Goal: Task Accomplishment & Management: Manage account settings

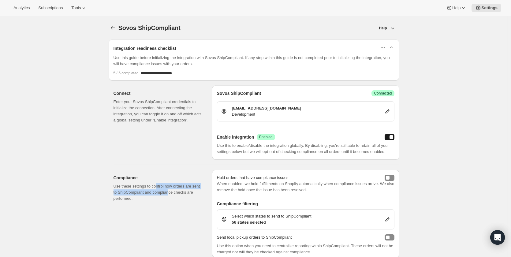
drag, startPoint x: 157, startPoint y: 187, endPoint x: 130, endPoint y: 195, distance: 27.8
click at [170, 189] on p "Use these settings to control how orders are sent to ShipCompliant and complian…" at bounding box center [158, 192] width 89 height 18
click at [126, 197] on p "Use these settings to control how orders are sent to ShipCompliant and complian…" at bounding box center [158, 192] width 89 height 18
click at [160, 194] on p "Use these settings to control how orders are sent to ShipCompliant and complian…" at bounding box center [158, 192] width 89 height 18
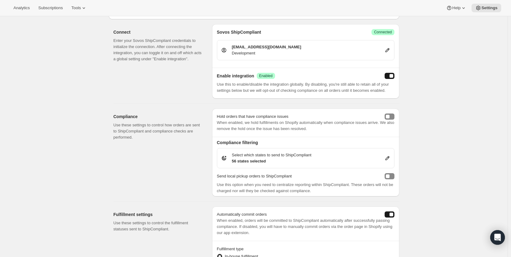
scroll to position [214, 0]
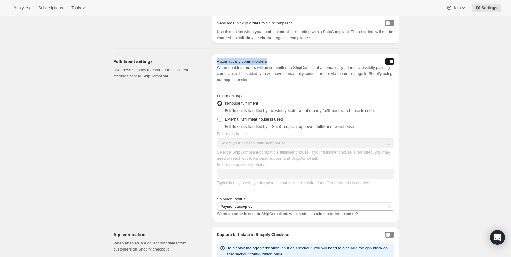
drag, startPoint x: 218, startPoint y: 61, endPoint x: 269, endPoint y: 62, distance: 50.8
click at [267, 62] on p "Automatically commit orders" at bounding box center [242, 61] width 50 height 6
click at [274, 69] on p "When enabled, orders will be committed to ShipCompliant automatically after suc…" at bounding box center [305, 74] width 177 height 18
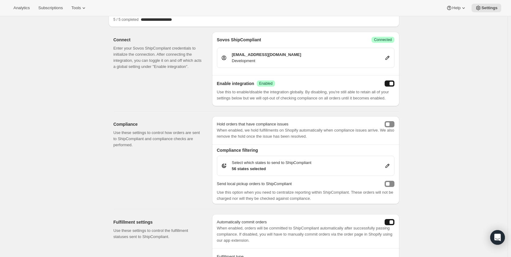
scroll to position [207, 0]
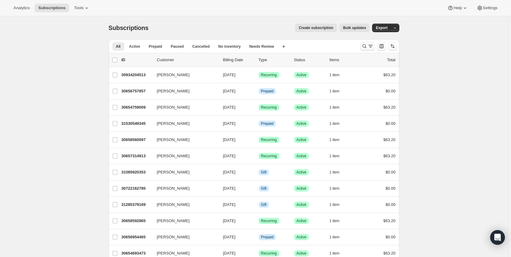
click at [364, 47] on icon "Search and filter results" at bounding box center [364, 46] width 6 height 6
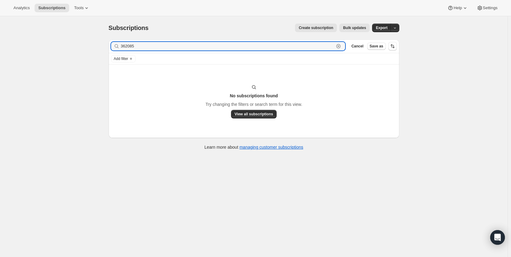
type input "362085"
